Goal: Information Seeking & Learning: Learn about a topic

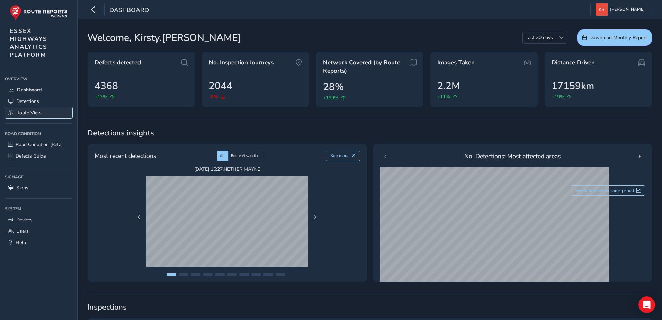
click at [33, 110] on span "Route View" at bounding box center [28, 112] width 25 height 7
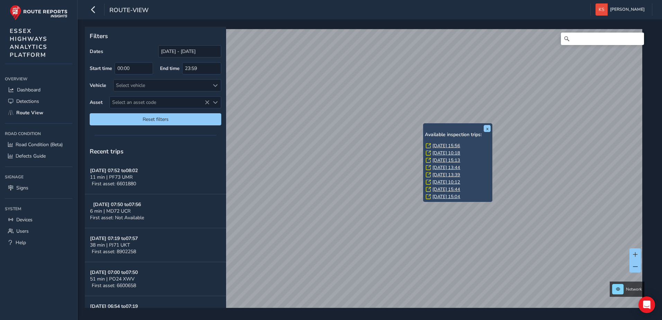
click at [437, 145] on link "[DATE] 15:56" at bounding box center [446, 146] width 28 height 6
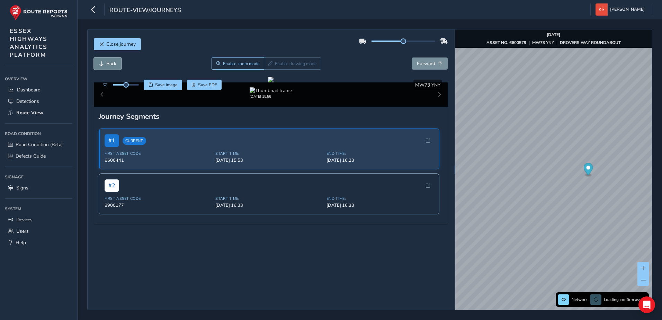
click at [99, 64] on span "Back" at bounding box center [101, 63] width 5 height 5
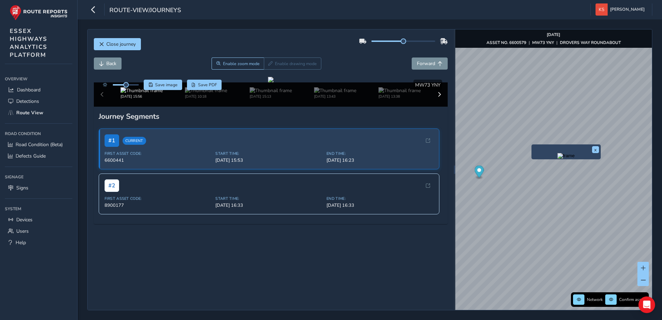
click at [532, 146] on div "x" at bounding box center [565, 151] width 69 height 15
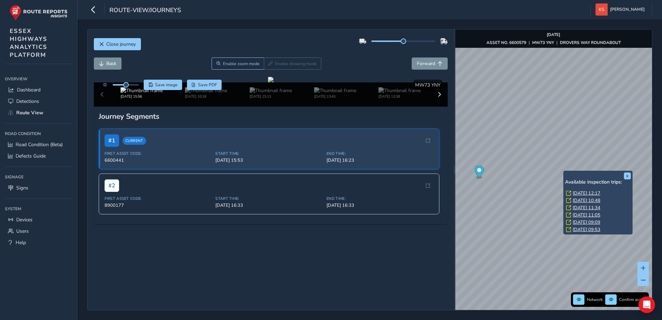
click at [583, 192] on link "[DATE] 12:17" at bounding box center [586, 193] width 28 height 6
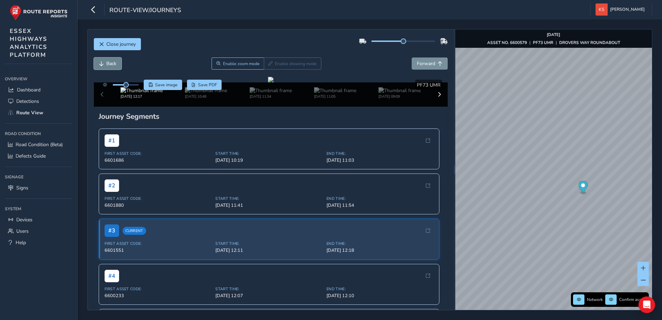
click at [109, 69] on button "Back" at bounding box center [108, 63] width 28 height 12
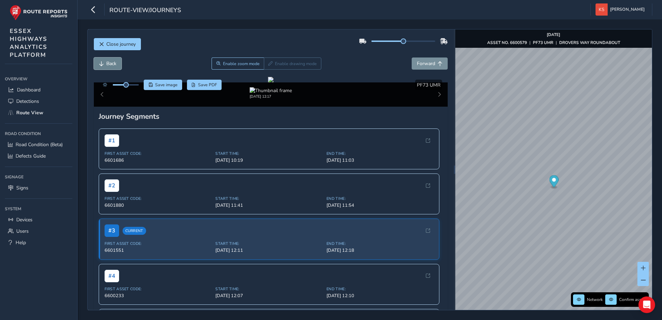
click at [109, 69] on button "Back" at bounding box center [108, 63] width 28 height 12
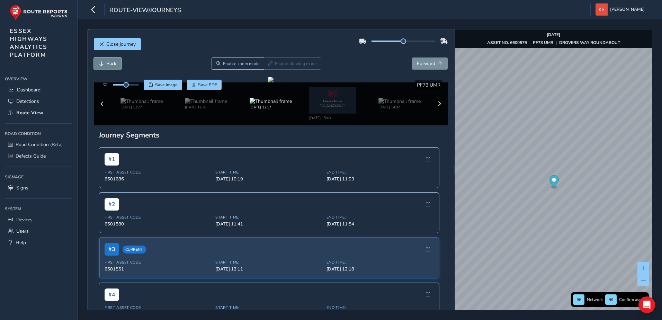
click at [109, 69] on button "Back" at bounding box center [108, 63] width 28 height 12
click at [437, 61] on span "Forward" at bounding box center [439, 63] width 5 height 5
click at [102, 43] on span "Close journey" at bounding box center [101, 44] width 5 height 5
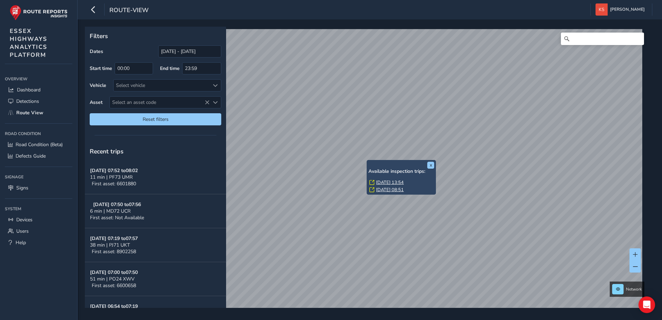
click at [385, 181] on link "[DATE] 13:54" at bounding box center [390, 182] width 28 height 6
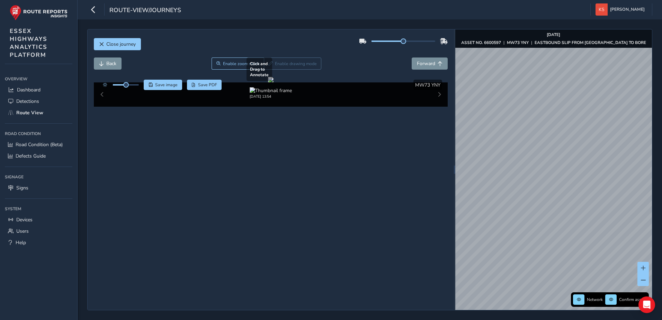
scroll to position [6, 0]
click at [102, 42] on span "Close journey" at bounding box center [101, 44] width 5 height 5
